Goal: Task Accomplishment & Management: Use online tool/utility

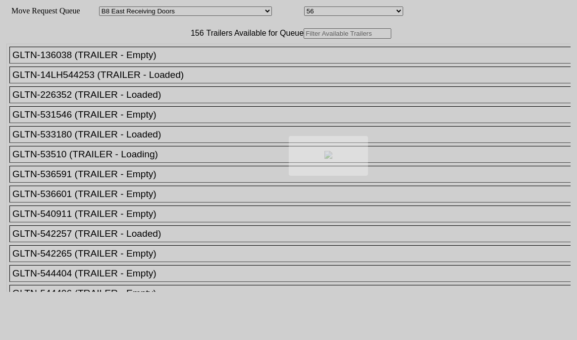
select select "536"
select select "8224"
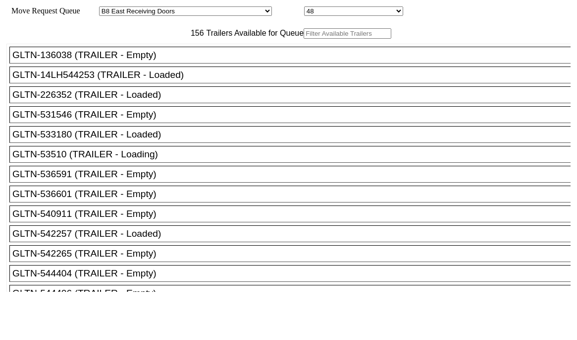
click at [304, 39] on input "text" at bounding box center [348, 33] width 88 height 10
paste input "TA188909"
type input "TA188909"
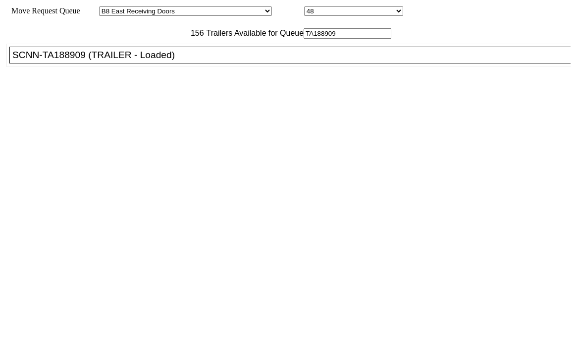
click at [177, 60] on div "SCNN-TA188909 (TRAILER - Loaded)" at bounding box center [294, 55] width 565 height 11
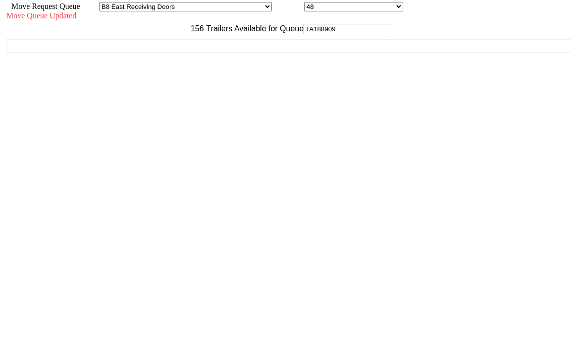
scroll to position [9, 0]
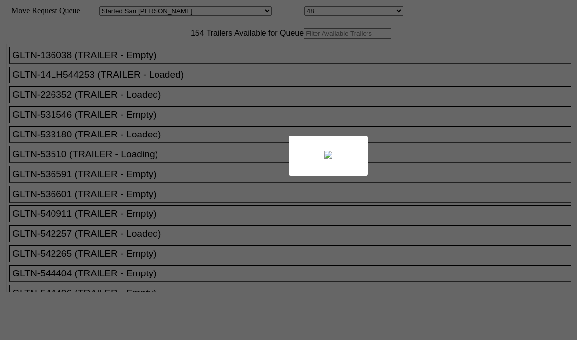
click at [139, 55] on div at bounding box center [288, 170] width 577 height 340
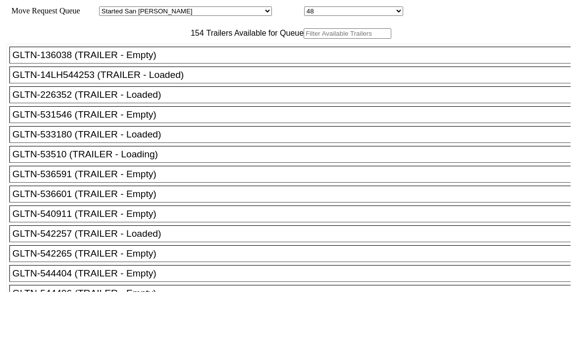
click at [304, 39] on input "text" at bounding box center [348, 33] width 88 height 10
paste input "JBHU245969"
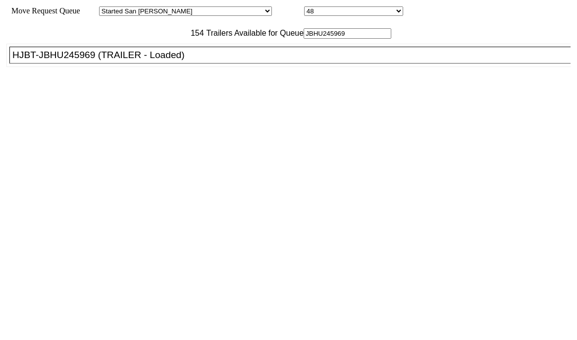
type input "JBHU245969"
click at [142, 60] on div "HJBT-JBHU245969 (TRAILER - Loaded)" at bounding box center [294, 55] width 565 height 11
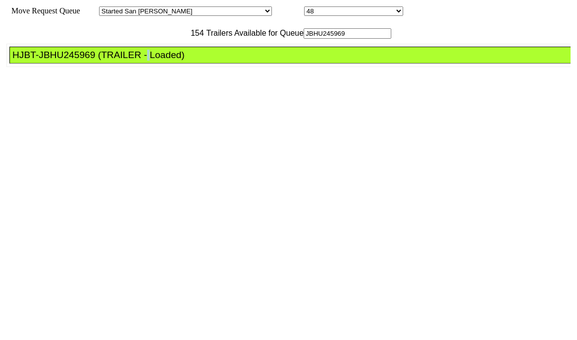
click at [142, 60] on div "HJBT-JBHU245969 (TRAILER - Loaded)" at bounding box center [294, 55] width 565 height 11
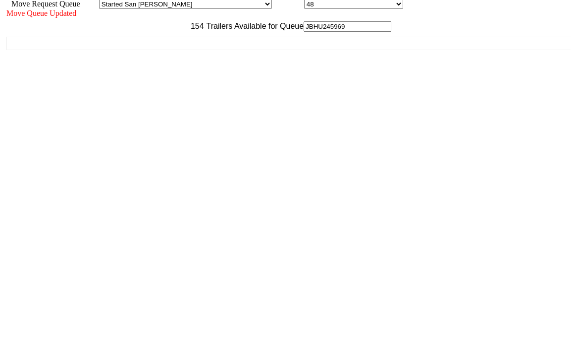
scroll to position [9, 0]
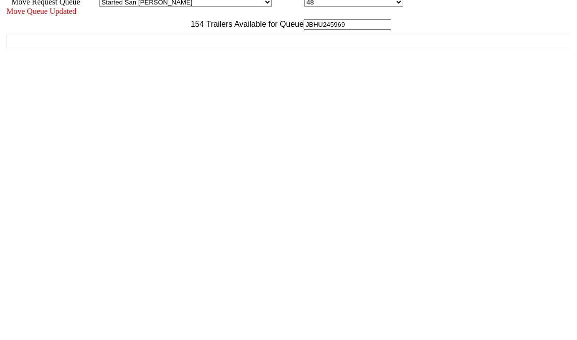
click at [488, 319] on div "Move Queue Updated 154 Trailers Available for Queue JBHU245969 GLTN-136038 (TRA…" at bounding box center [288, 163] width 565 height 312
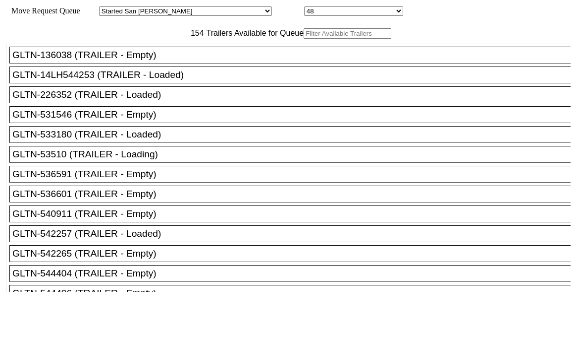
click at [304, 39] on input "text" at bounding box center [348, 33] width 88 height 10
paste input "JBHU249875"
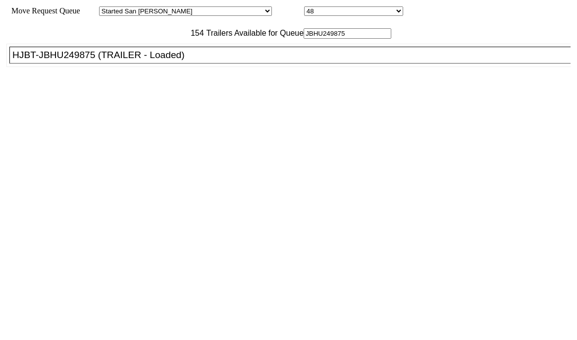
type input "JBHU249875"
click at [172, 63] on li "HJBT-JBHU249875 (TRAILER - Loaded)" at bounding box center [294, 55] width 571 height 17
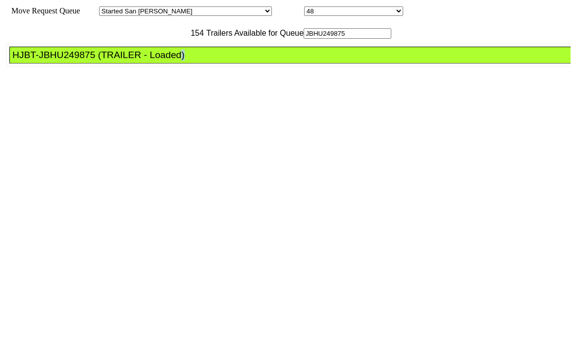
click at [172, 63] on li "HJBT-JBHU249875 (TRAILER - Loaded)" at bounding box center [294, 55] width 571 height 17
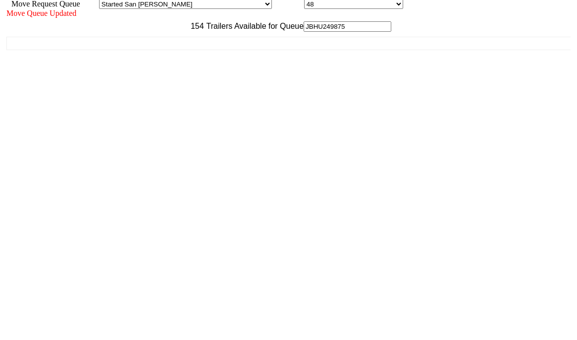
scroll to position [9, 0]
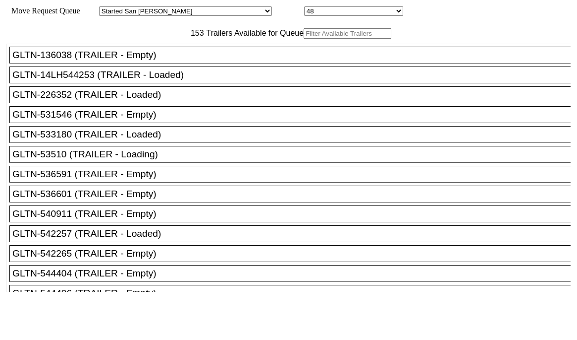
click at [304, 39] on input "text" at bounding box center [348, 33] width 88 height 10
paste input "525553"
type input "525553"
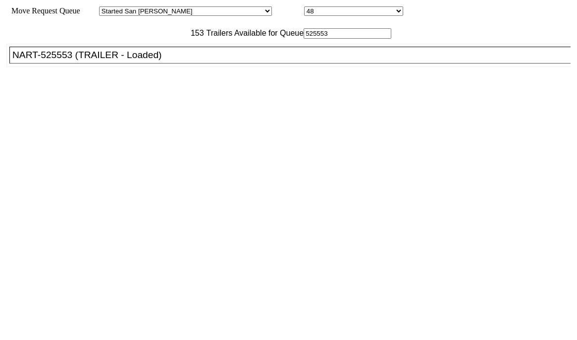
click at [173, 60] on div "NART-525553 (TRAILER - Loaded)" at bounding box center [294, 55] width 565 height 11
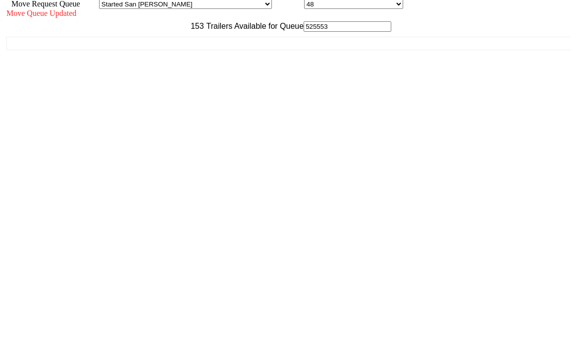
scroll to position [9, 0]
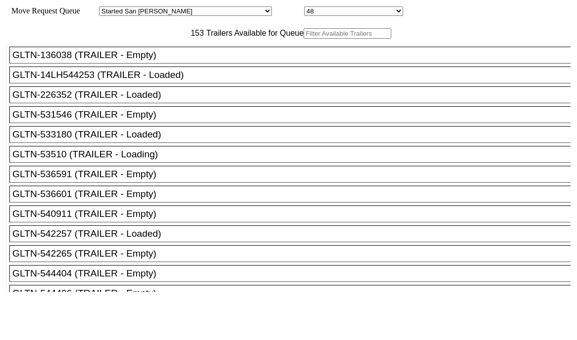
click at [304, 39] on input "text" at bounding box center [348, 33] width 88 height 10
paste input "155457"
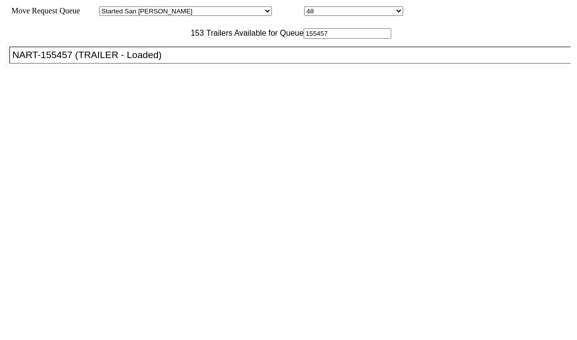
type input "155457"
click at [176, 60] on div "NART-155457 (TRAILER - Loaded)" at bounding box center [294, 55] width 565 height 11
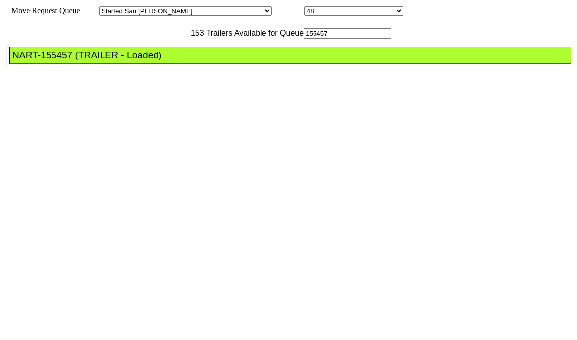
click at [176, 60] on div "NART-155457 (TRAILER - Loaded)" at bounding box center [294, 55] width 565 height 11
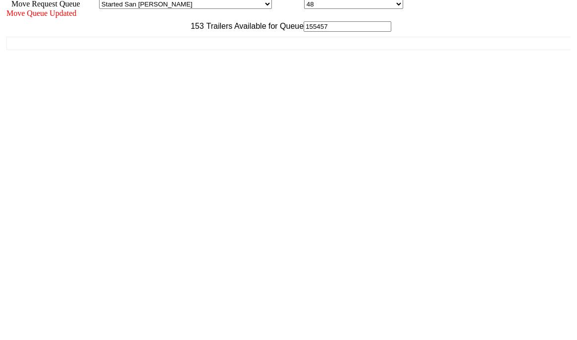
scroll to position [9, 0]
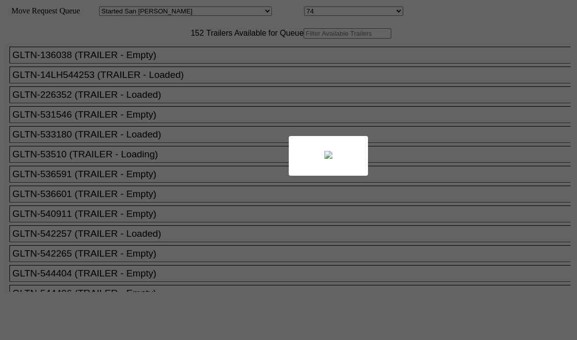
click at [133, 60] on div at bounding box center [288, 170] width 577 height 340
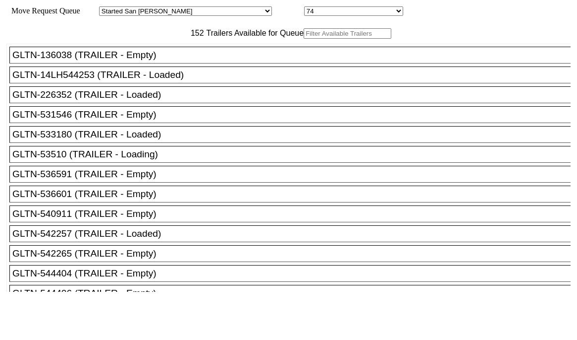
click at [304, 39] on input "text" at bounding box center [348, 33] width 88 height 10
paste input "155185"
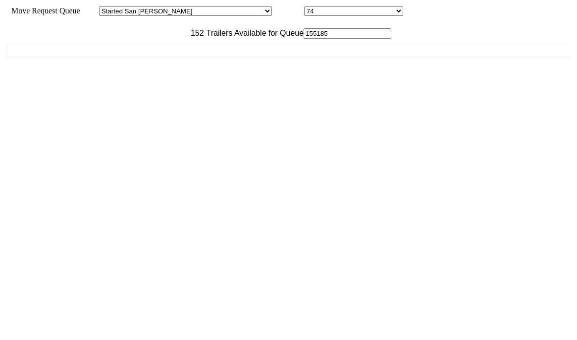
type input "155185"
click at [149, 82] on div "GLTN-136038 (TRAILER - Empty) GLTN-14LH544253 (TRAILER - Loaded) GLTN-226352 (T…" at bounding box center [288, 165] width 565 height 253
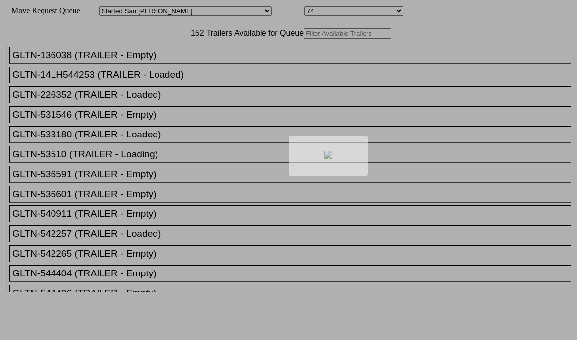
click at [187, 57] on div at bounding box center [288, 170] width 577 height 340
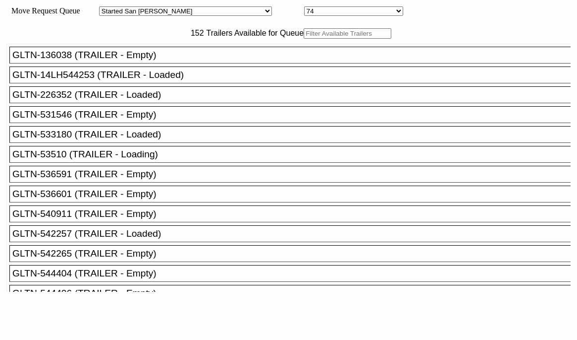
click at [304, 39] on input "text" at bounding box center [348, 33] width 88 height 10
paste input "TA150609"
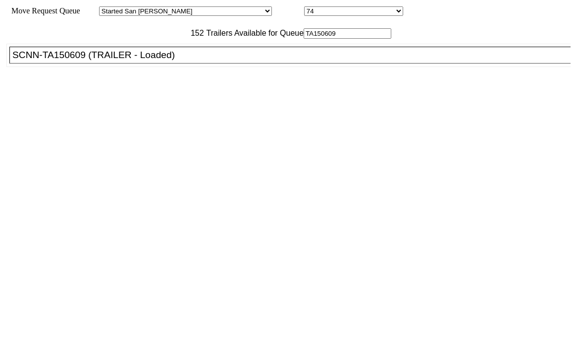
type input "TA150609"
click at [171, 60] on div "SCNN-TA150609 (TRAILER - Loaded)" at bounding box center [294, 55] width 565 height 11
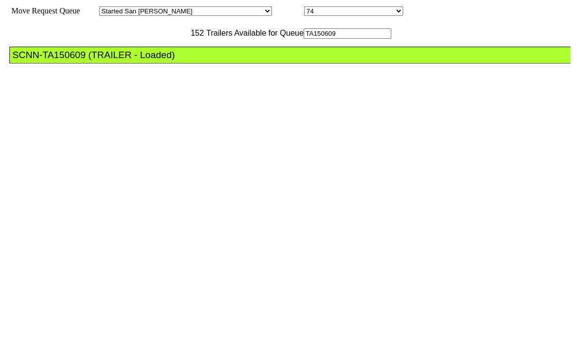
click at [171, 60] on div "SCNN-TA150609 (TRAILER - Loaded)" at bounding box center [294, 55] width 565 height 11
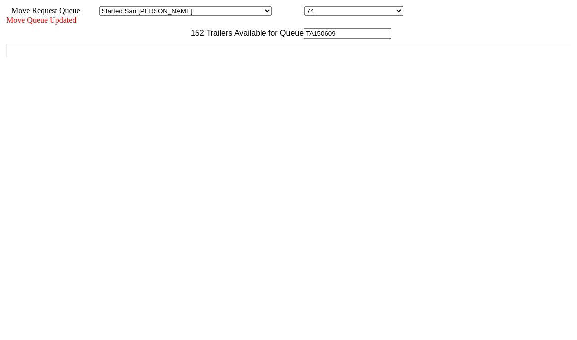
click at [494, 328] on div "Move Queue Updated 152 Trailers Available for Queue TA150609 GLTN-136038 (TRAIL…" at bounding box center [288, 172] width 565 height 312
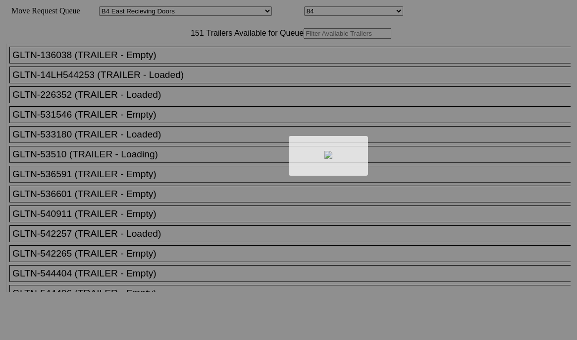
select select "527"
select select "8140"
click at [194, 57] on div at bounding box center [288, 170] width 577 height 340
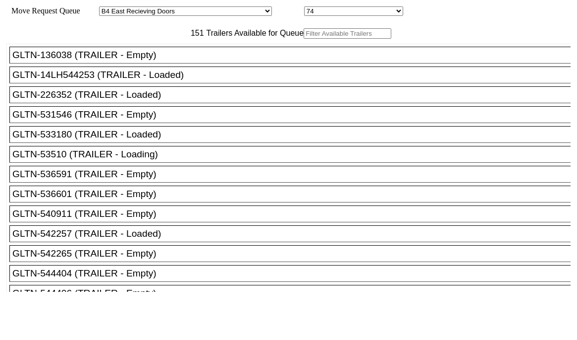
click at [304, 39] on input "text" at bounding box center [348, 33] width 88 height 10
paste input "161944"
type input "161944"
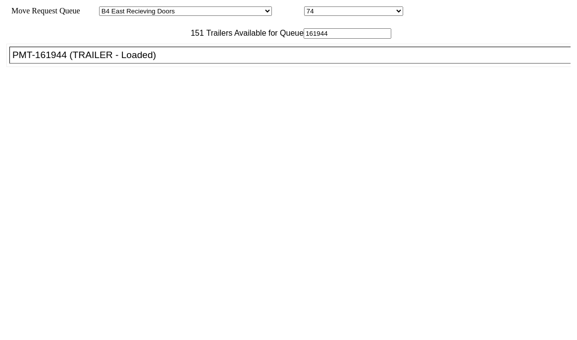
click at [189, 67] on ul "GLTN-136038 (TRAILER - Empty) GLTN-14LH544253 (TRAILER - Loaded) GLTN-226352 (T…" at bounding box center [289, 55] width 566 height 23
click at [194, 60] on div "PMT-161944 (TRAILER - Loaded)" at bounding box center [294, 55] width 565 height 11
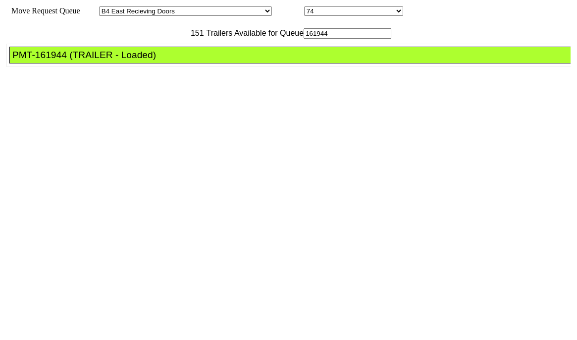
click at [194, 60] on div "PMT-161944 (TRAILER - Loaded)" at bounding box center [294, 55] width 565 height 11
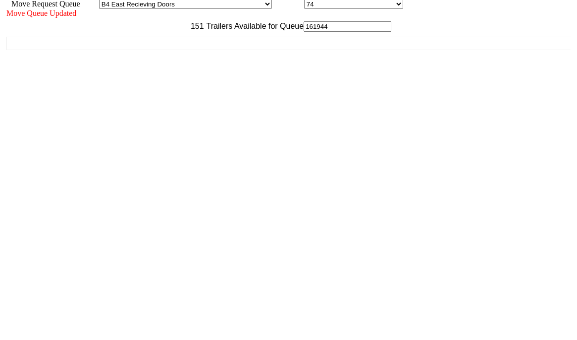
scroll to position [9, 0]
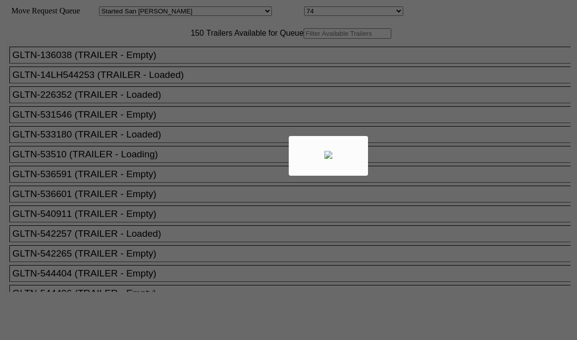
click at [170, 57] on div at bounding box center [288, 170] width 577 height 340
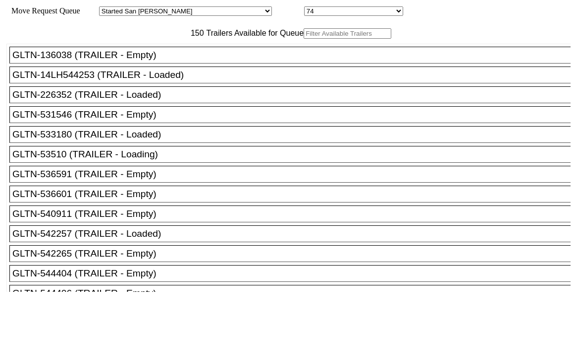
click at [304, 39] on input "text" at bounding box center [348, 33] width 88 height 10
paste input "715601"
type input "715601"
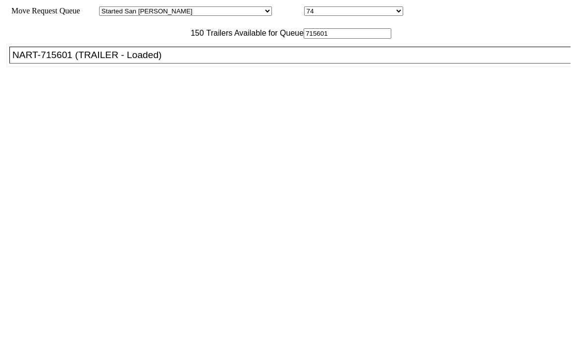
drag, startPoint x: 170, startPoint y: 57, endPoint x: 179, endPoint y: 80, distance: 24.2
click at [179, 60] on div "NART-715601 (TRAILER - Loaded)" at bounding box center [294, 55] width 565 height 11
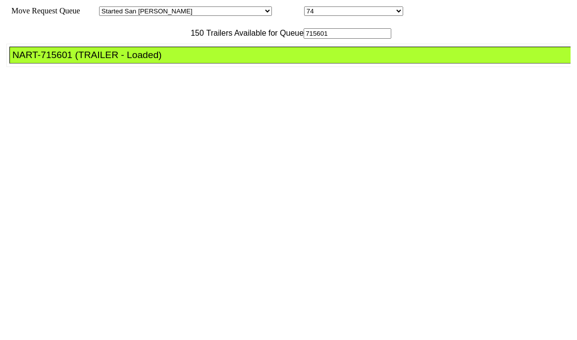
click at [179, 60] on div "NART-715601 (TRAILER - Loaded)" at bounding box center [294, 55] width 565 height 11
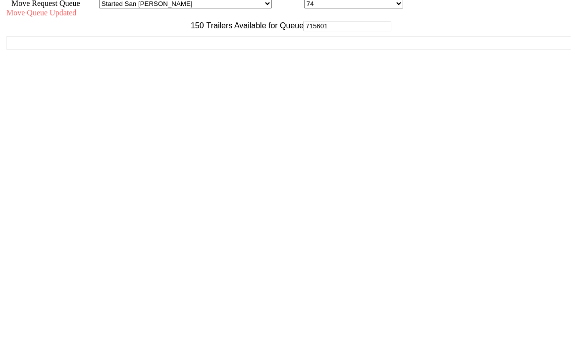
scroll to position [9, 0]
click at [501, 319] on div "Move Queue Updated 150 Trailers Available for Queue 715601 GLTN-136038 (TRAILER…" at bounding box center [288, 163] width 565 height 312
